Goal: Check status

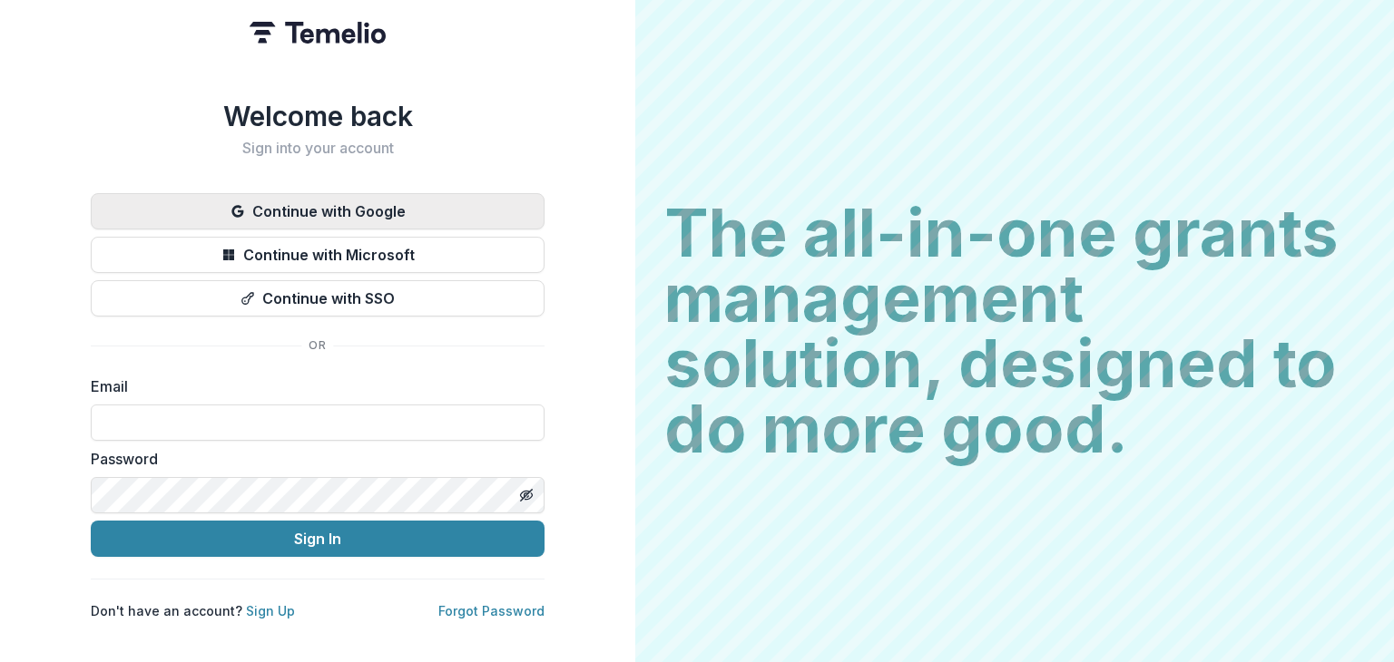
click at [480, 209] on button "Continue with Google" at bounding box center [318, 211] width 454 height 36
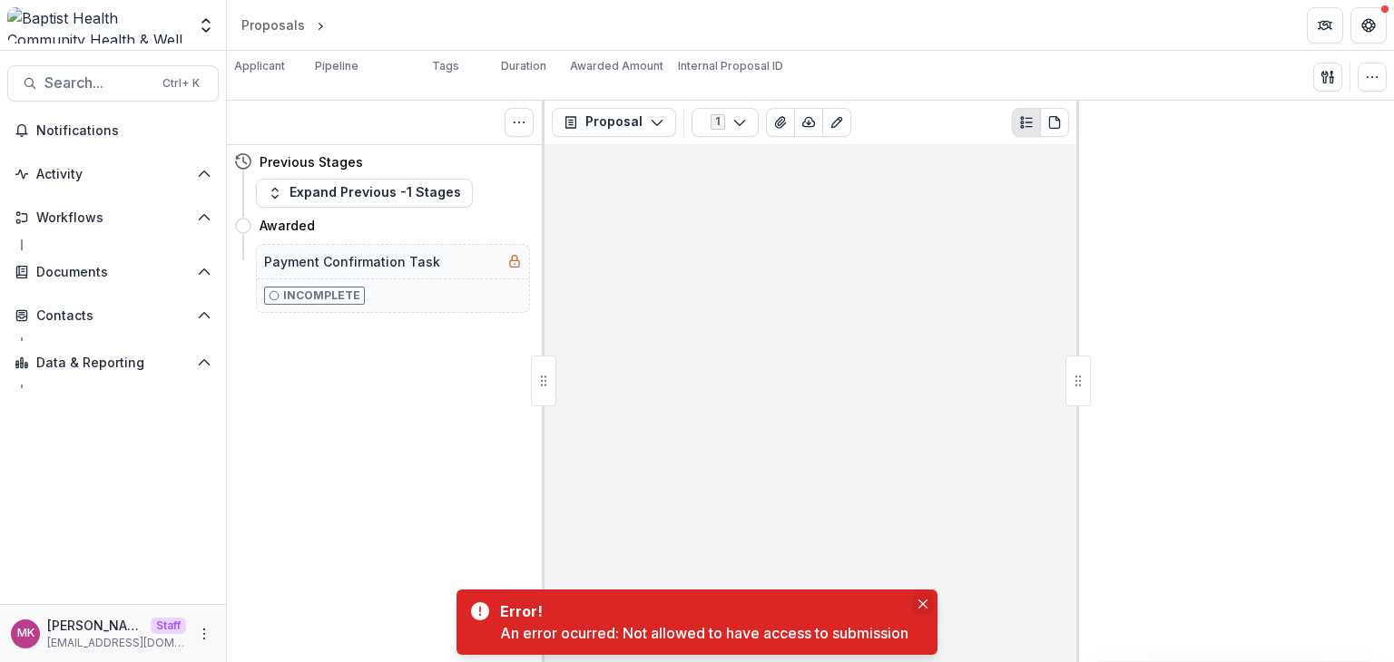
click at [926, 596] on button "Close" at bounding box center [923, 604] width 22 height 22
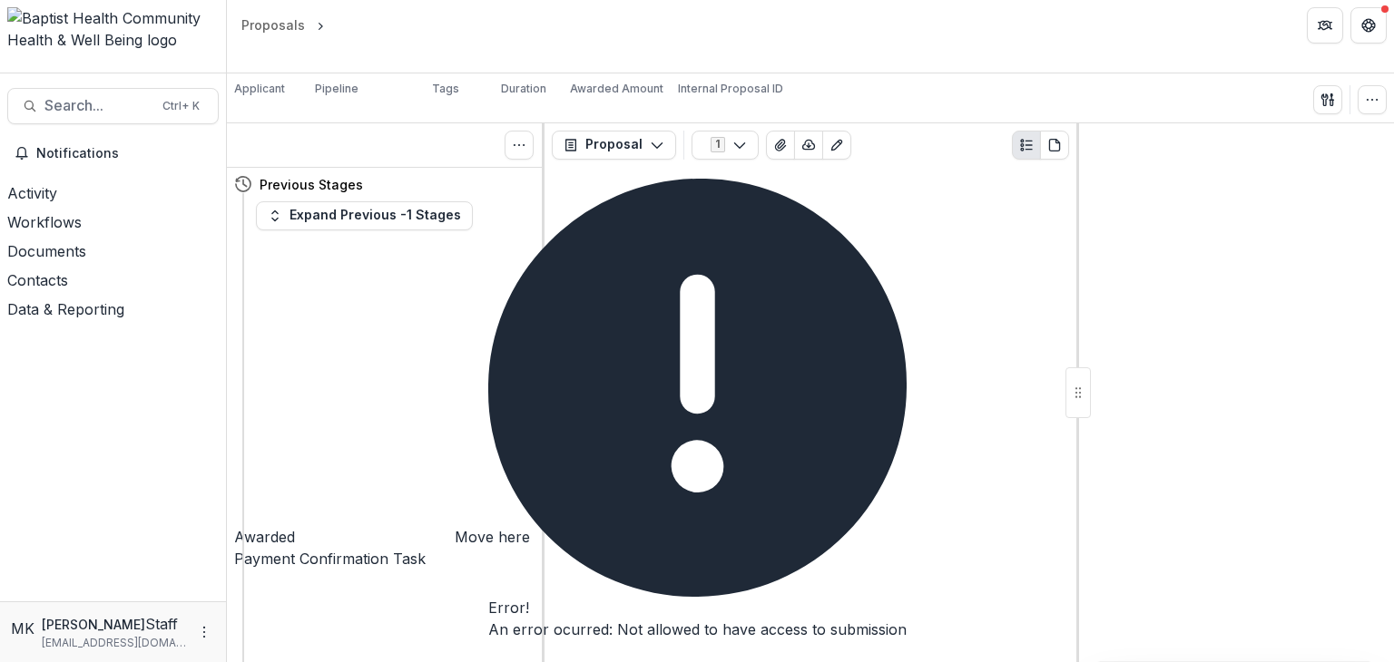
click at [509, 657] on icon "Close" at bounding box center [498, 668] width 22 height 22
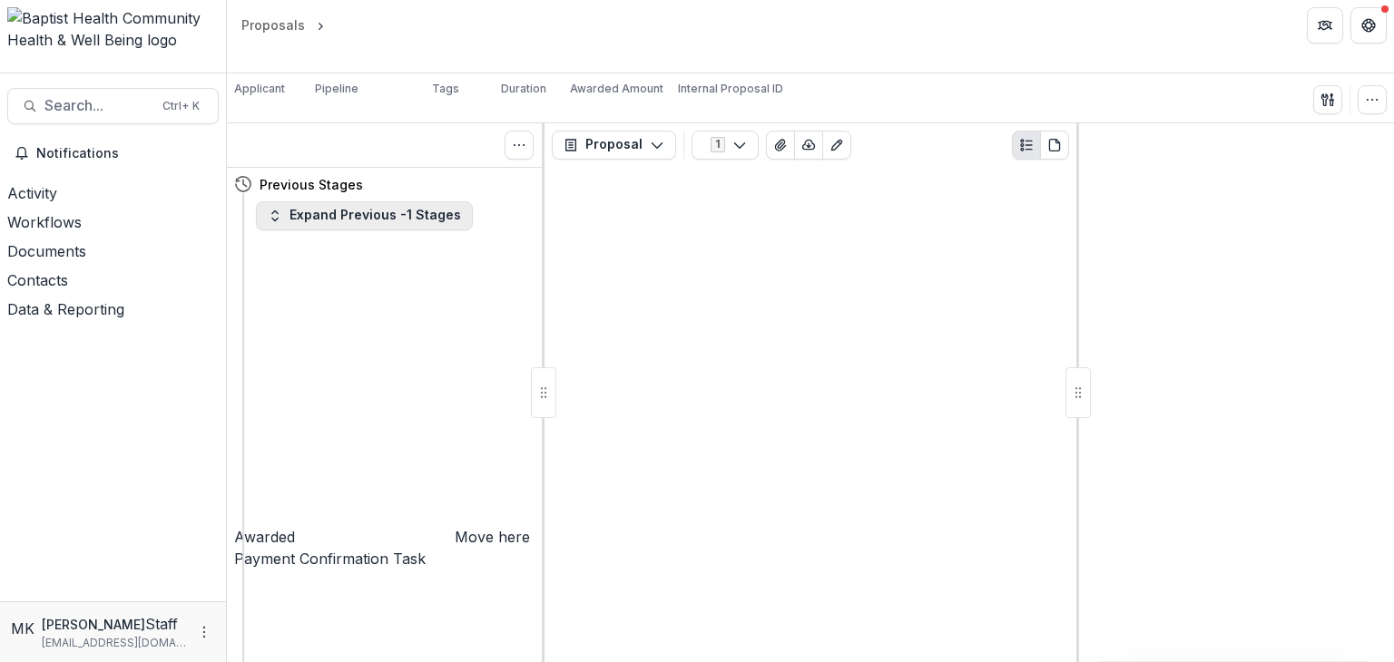
click at [283, 201] on button "Expand Previous -1 Stages" at bounding box center [364, 215] width 217 height 29
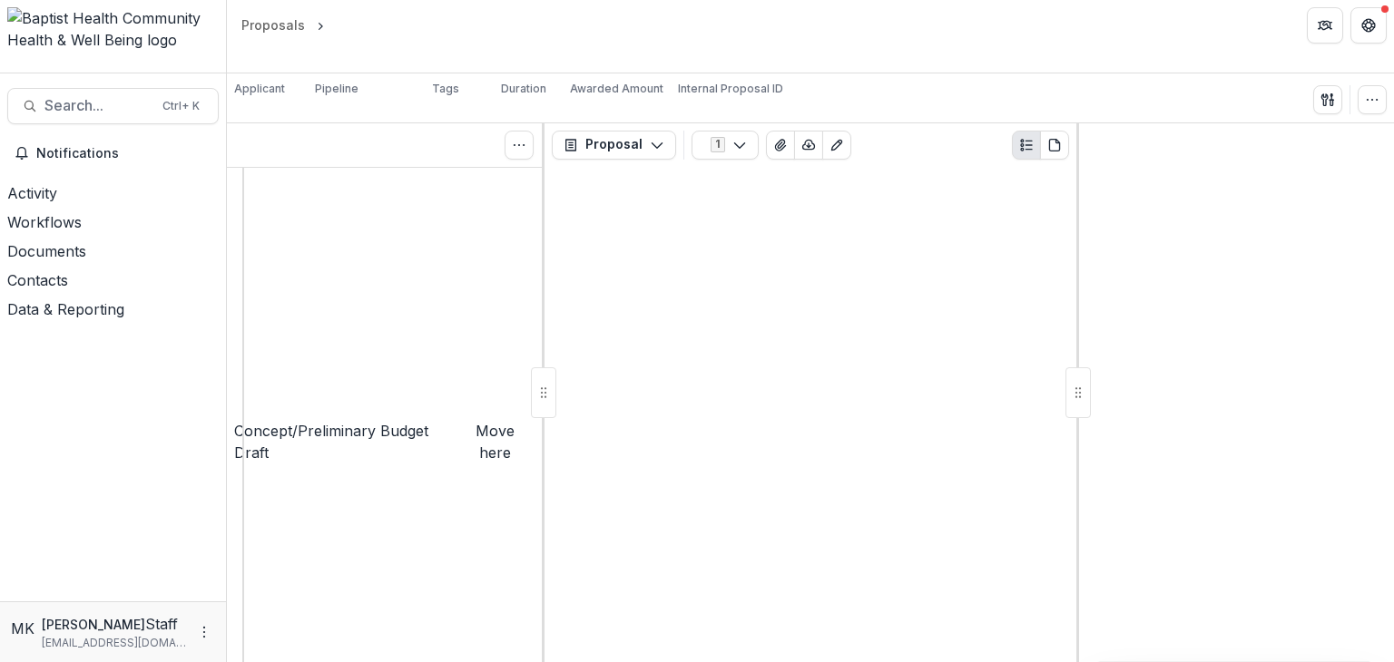
scroll to position [91, 0]
